Goal: Use online tool/utility: Utilize a website feature to perform a specific function

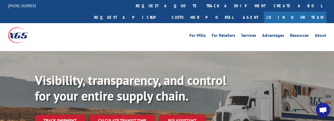
click at [115, 114] on link "Calculate transit time" at bounding box center [122, 120] width 65 height 12
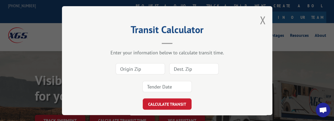
click at [146, 64] on input at bounding box center [140, 68] width 49 height 11
type input "7"
type input "95758"
type input "80022"
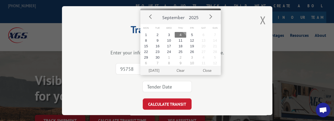
click at [174, 85] on input at bounding box center [166, 86] width 49 height 11
click at [191, 33] on button "5" at bounding box center [192, 35] width 12 height 6
type input "[DATE]"
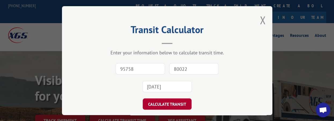
click at [161, 103] on button "CALCULATE TRANSIT" at bounding box center [167, 103] width 49 height 11
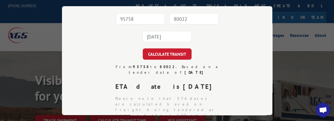
scroll to position [54, 0]
